Goal: Task Accomplishment & Management: Use online tool/utility

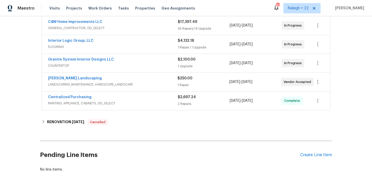
scroll to position [122, 0]
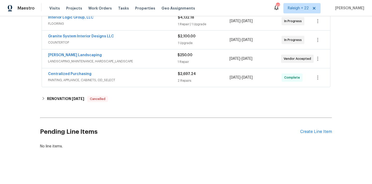
click at [97, 82] on span "PAINTING, APPLIANCE, CABINETS, OD_SELECT" at bounding box center [113, 80] width 130 height 5
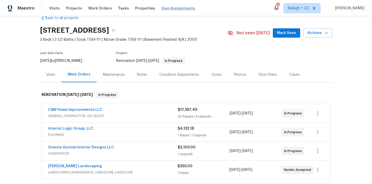
scroll to position [6, 0]
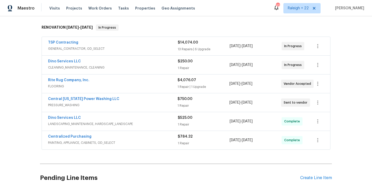
scroll to position [78, 0]
click at [89, 122] on span "LANDSCAPING_MAINTENANCE, HARDSCAPE_LANDSCAPE" at bounding box center [113, 124] width 130 height 5
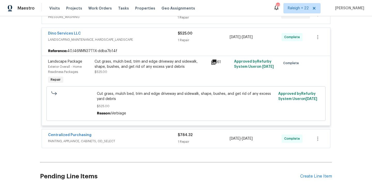
scroll to position [212, 0]
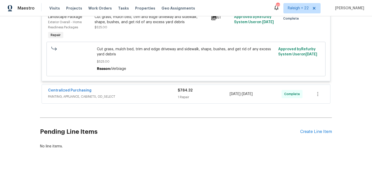
click at [88, 98] on span "PAINTING, APPLIANCE, CABINETS, OD_SELECT" at bounding box center [113, 96] width 130 height 5
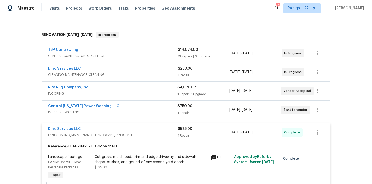
scroll to position [79, 0]
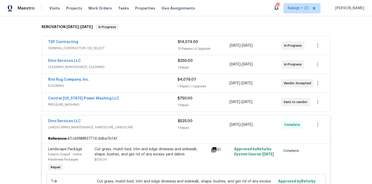
click at [89, 46] on span "GENERAL_CONTRACTOR, OD_SELECT" at bounding box center [113, 48] width 130 height 5
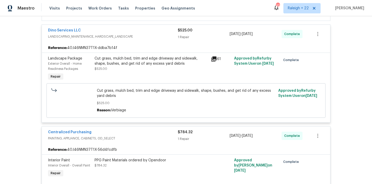
scroll to position [1409, 0]
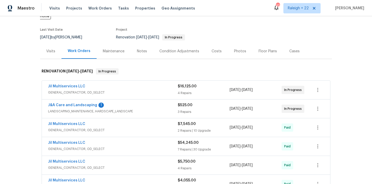
scroll to position [48, 0]
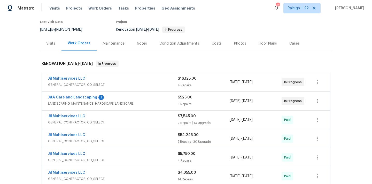
click at [77, 101] on span "LANDSCAPING_MAINTENANCE, HARDSCAPE_LANDSCAPE" at bounding box center [113, 103] width 130 height 5
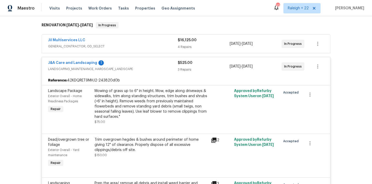
scroll to position [110, 0]
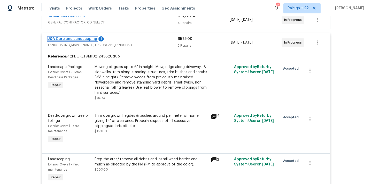
click at [82, 37] on link "J&A Care and Landscaping" at bounding box center [72, 39] width 49 height 4
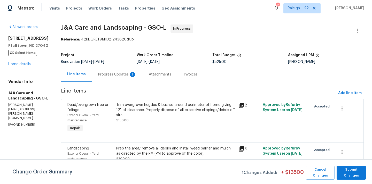
click at [117, 75] on div "Progress Updates 1" at bounding box center [117, 74] width 38 height 5
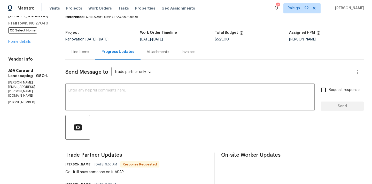
scroll to position [24, 0]
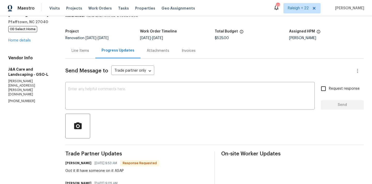
click at [86, 53] on div "Line Items" at bounding box center [81, 50] width 18 height 5
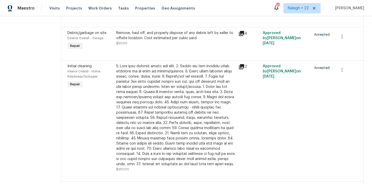
scroll to position [440, 0]
